Goal: Understand process/instructions

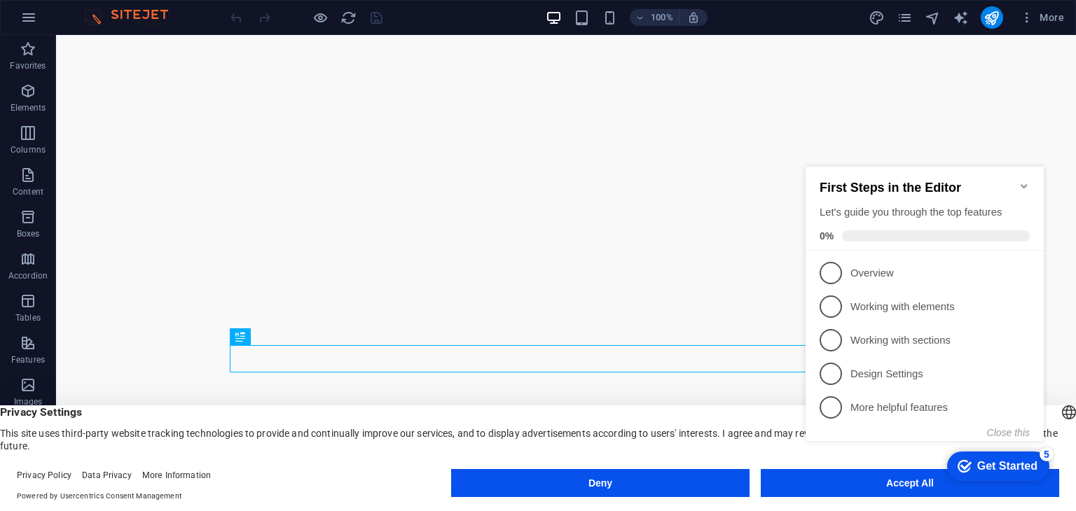
click at [1017, 236] on span at bounding box center [936, 235] width 188 height 11
click at [856, 488] on appcues-checklist "Contextual help checklist present on screen" at bounding box center [927, 318] width 255 height 345
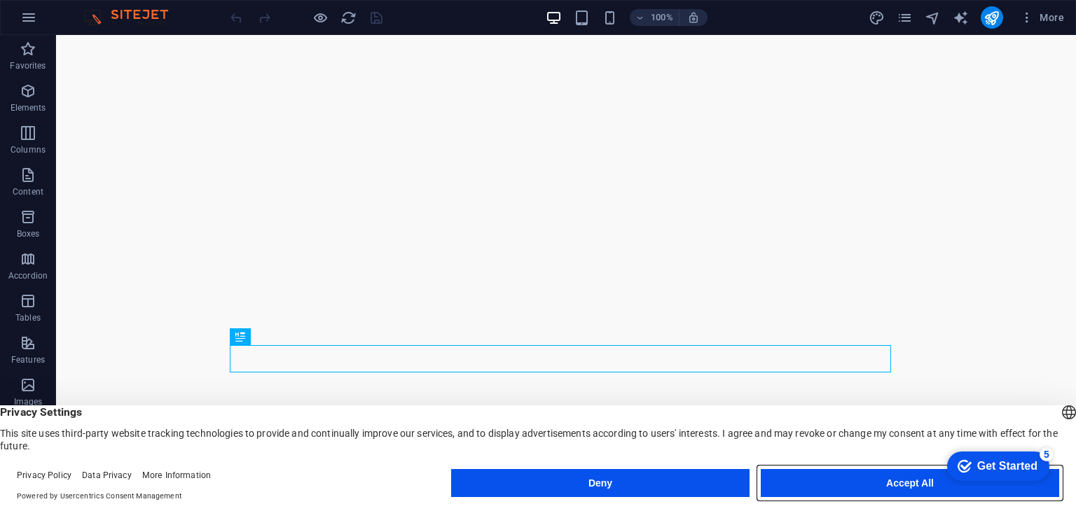
click at [918, 491] on button "Accept All" at bounding box center [909, 483] width 298 height 28
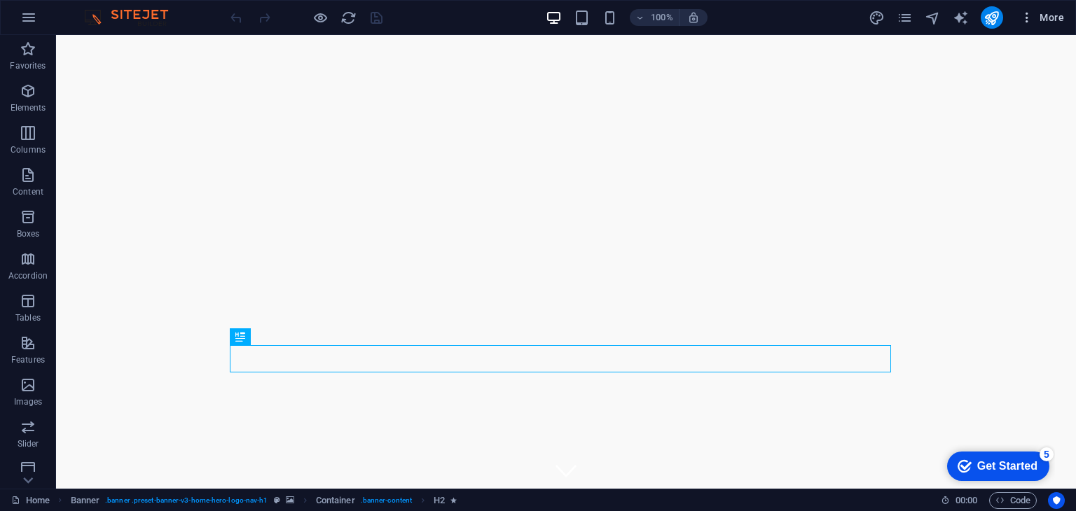
click at [1050, 22] on span "More" at bounding box center [1042, 18] width 44 height 14
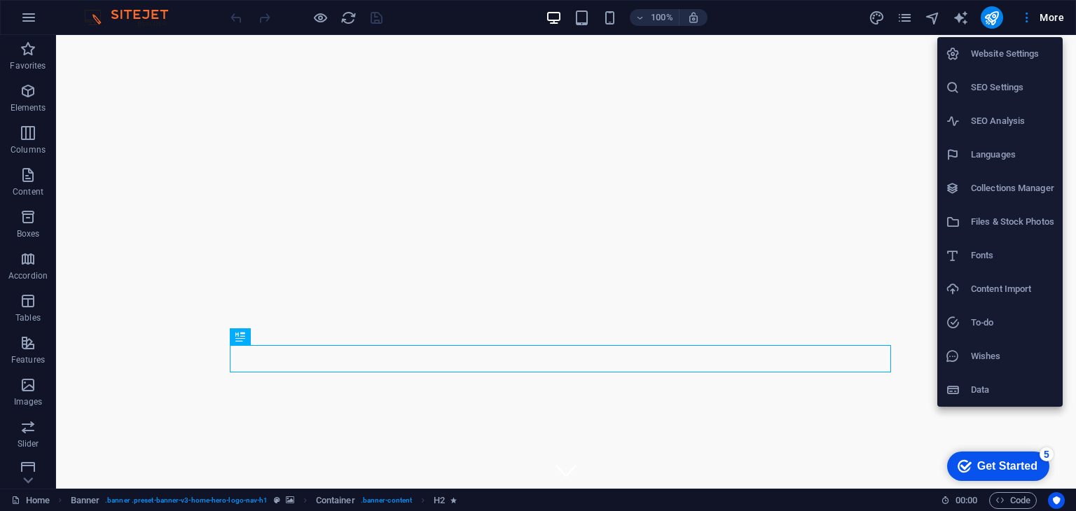
click at [1028, 20] on div at bounding box center [538, 255] width 1076 height 511
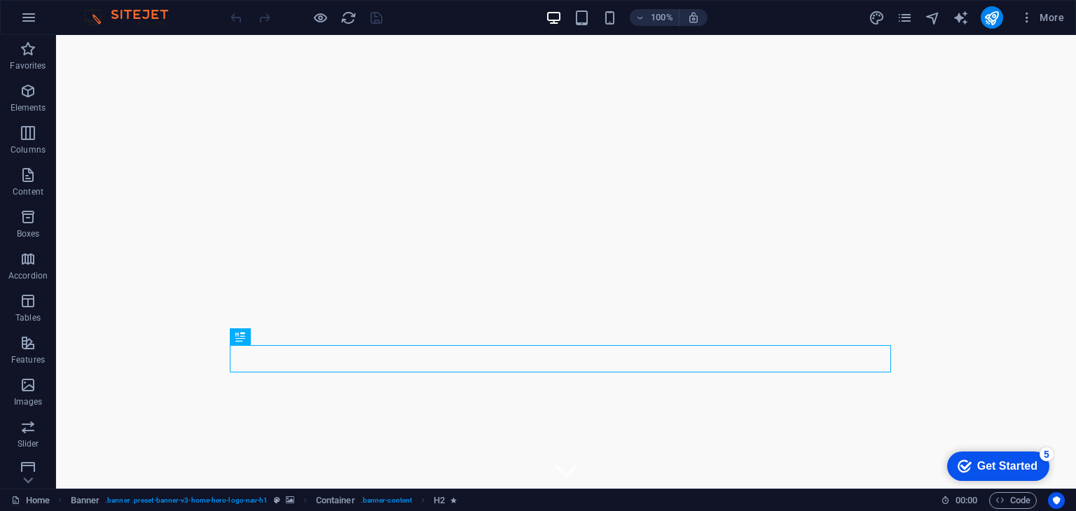
click at [1028, 20] on icon "button" at bounding box center [1027, 18] width 14 height 14
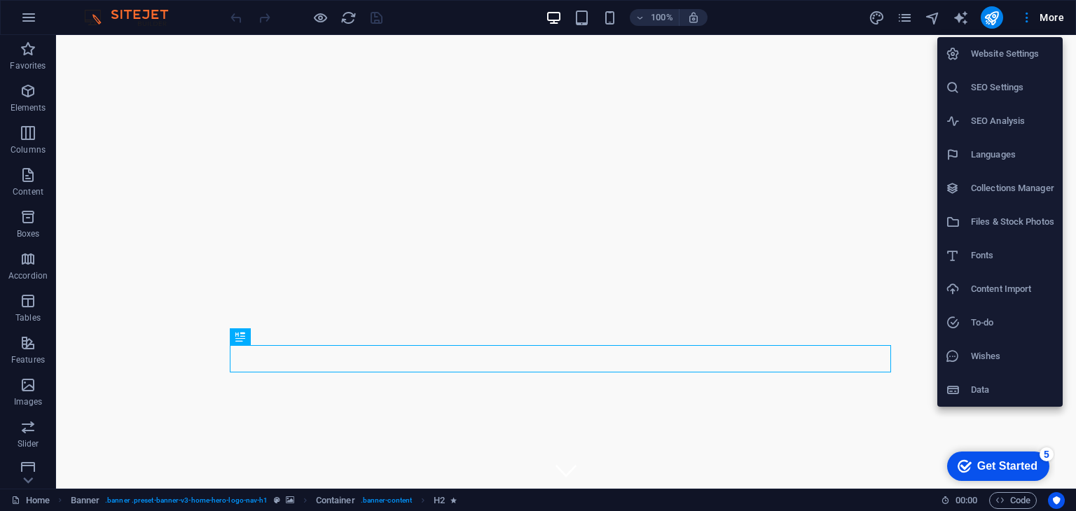
click at [1020, 22] on div at bounding box center [538, 255] width 1076 height 511
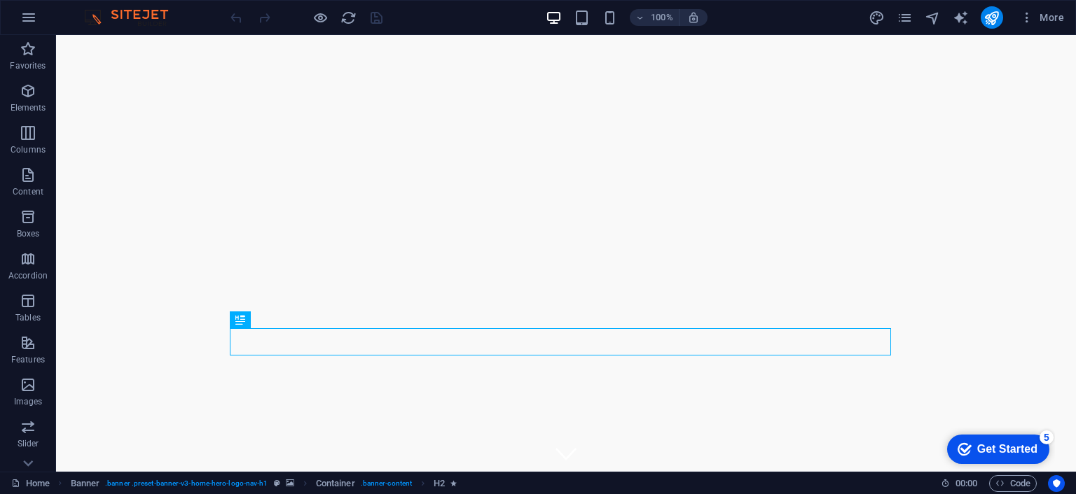
click at [1006, 447] on div "Get Started" at bounding box center [1007, 449] width 60 height 13
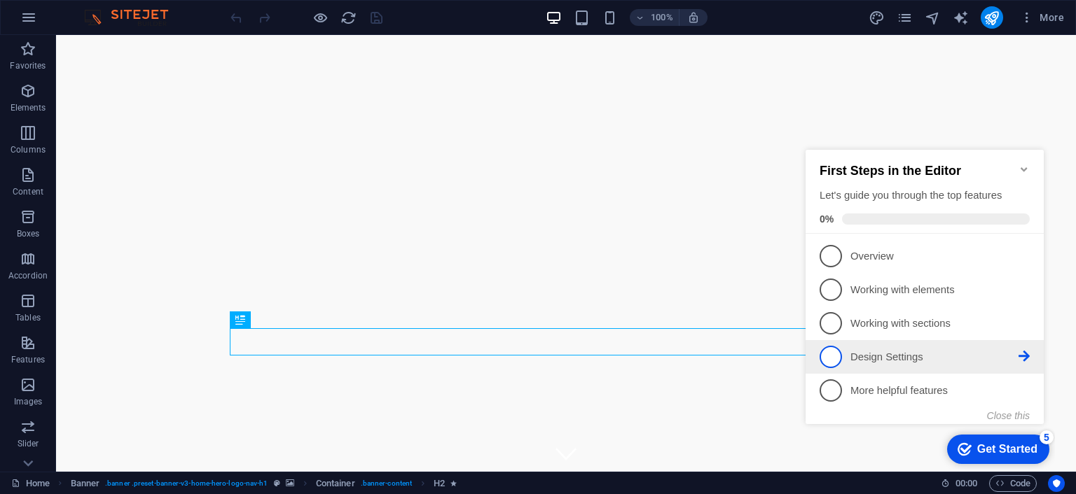
click at [903, 363] on link "4 Design Settings - incomplete" at bounding box center [924, 357] width 210 height 22
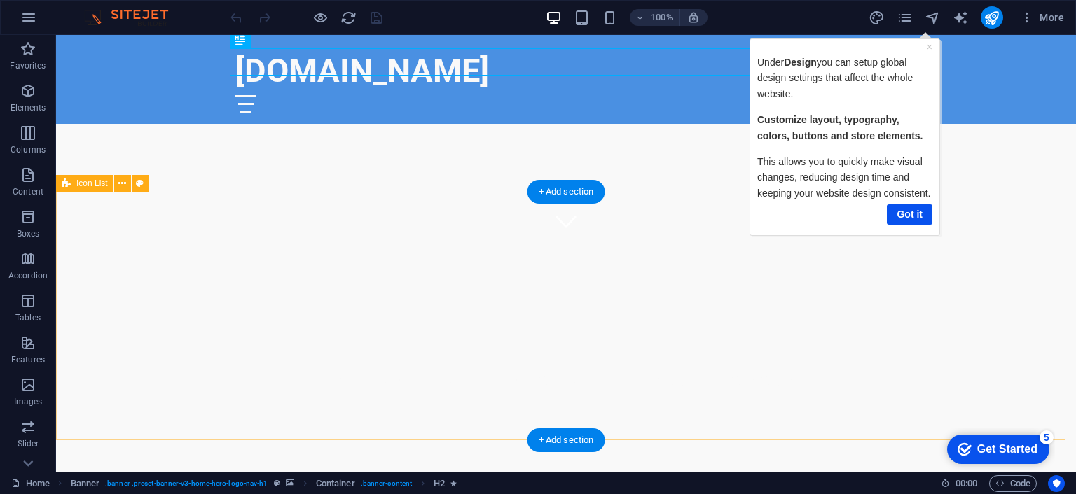
scroll to position [280, 0]
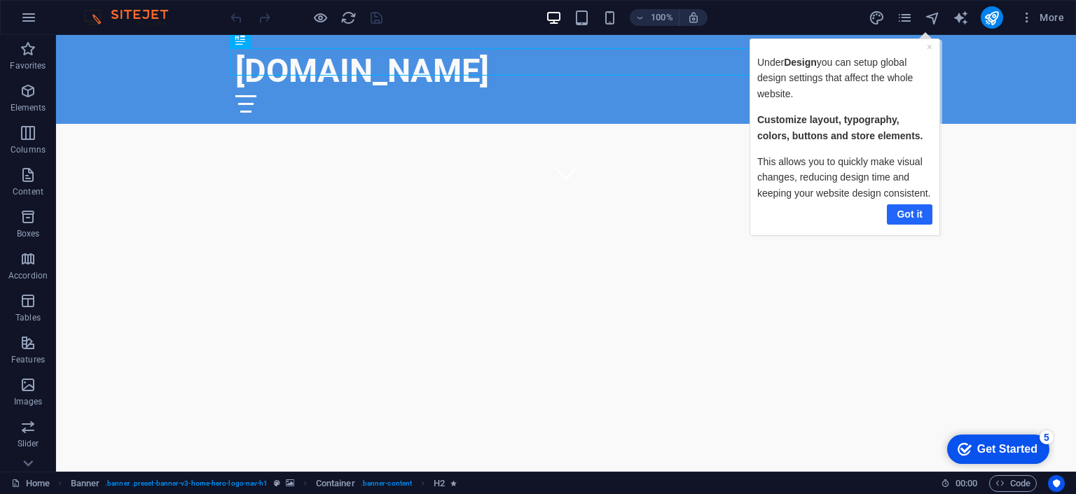
click at [922, 215] on link "Got it" at bounding box center [909, 214] width 46 height 20
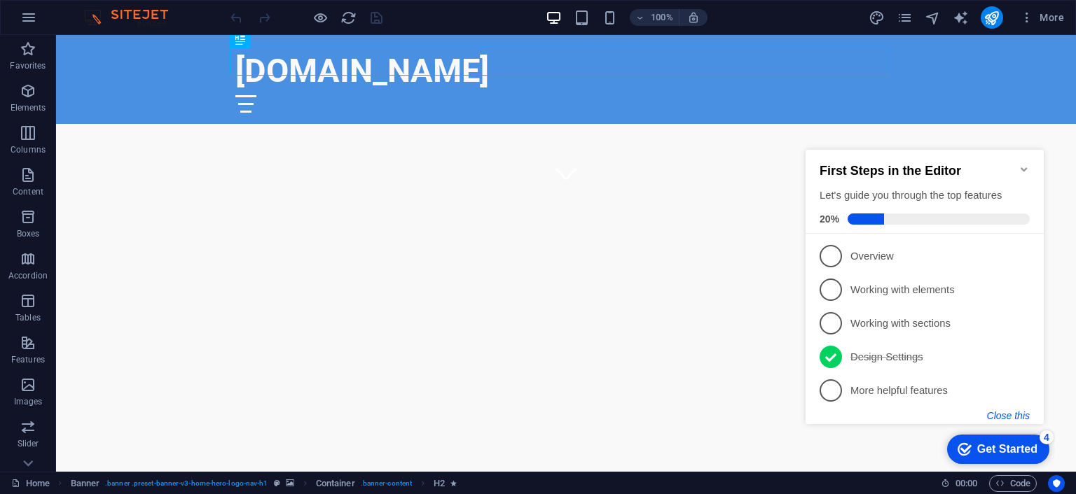
click at [1006, 418] on button "Close this" at bounding box center [1008, 415] width 43 height 11
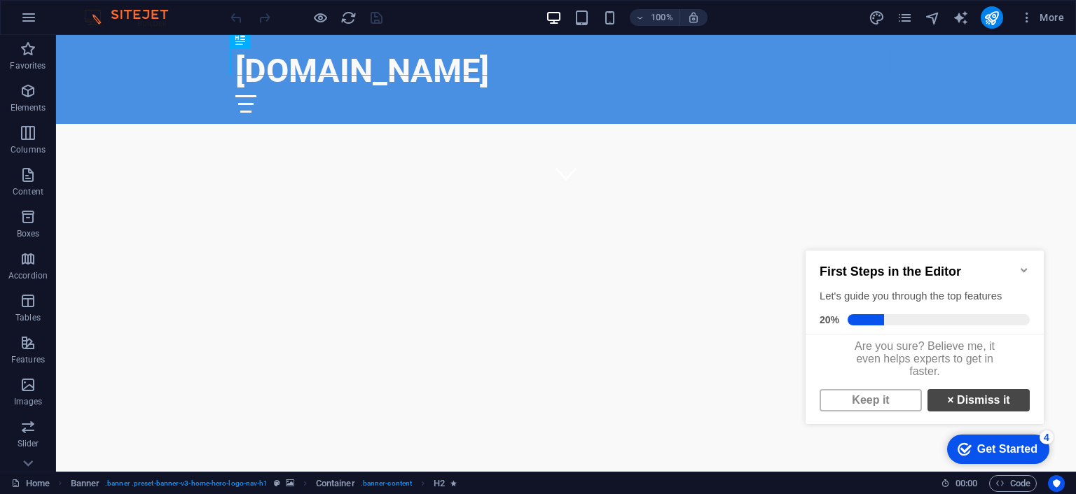
click at [964, 412] on link "× Dismiss it" at bounding box center [978, 400] width 102 height 22
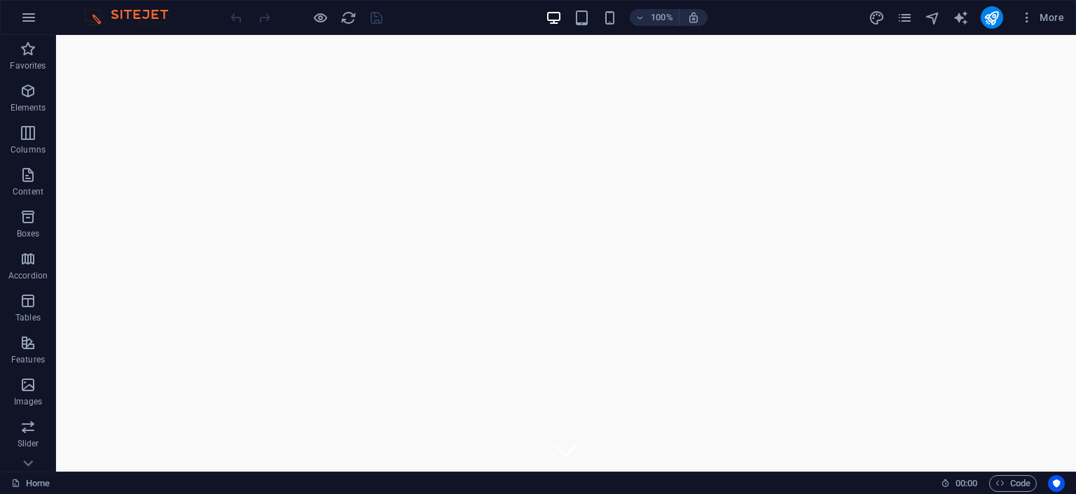
scroll to position [0, 0]
click at [1028, 22] on icon "button" at bounding box center [1027, 18] width 14 height 14
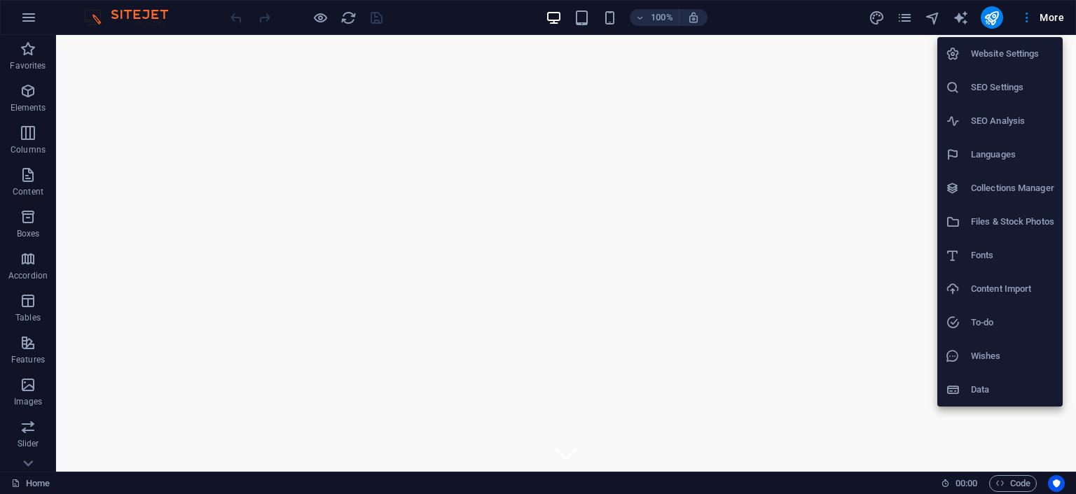
click at [36, 485] on div at bounding box center [538, 247] width 1076 height 494
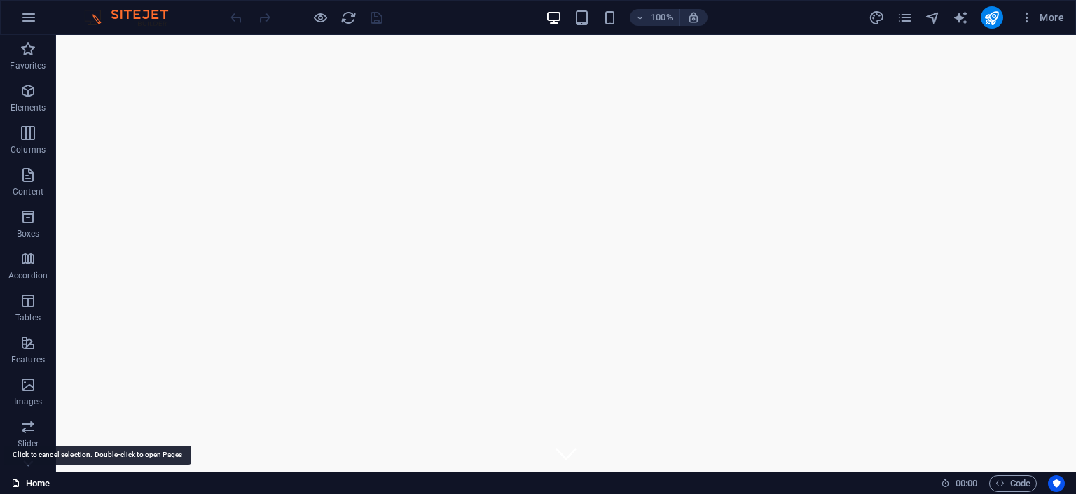
click at [38, 484] on link "Home" at bounding box center [30, 483] width 39 height 17
click at [39, 482] on link "Home" at bounding box center [30, 483] width 39 height 17
click at [28, 20] on icon "button" at bounding box center [28, 17] width 17 height 17
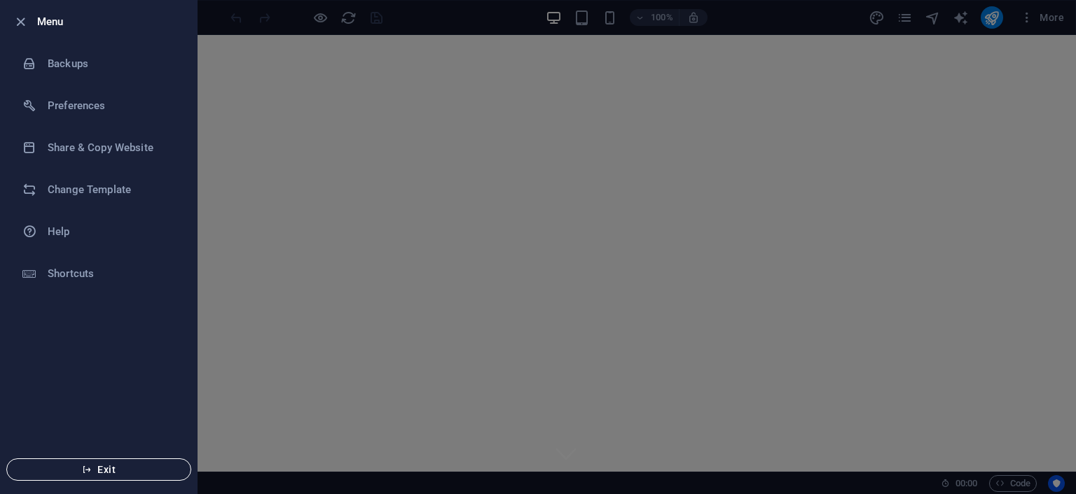
click at [93, 469] on span "Exit" at bounding box center [98, 469] width 161 height 11
